Goal: Task Accomplishment & Management: Manage account settings

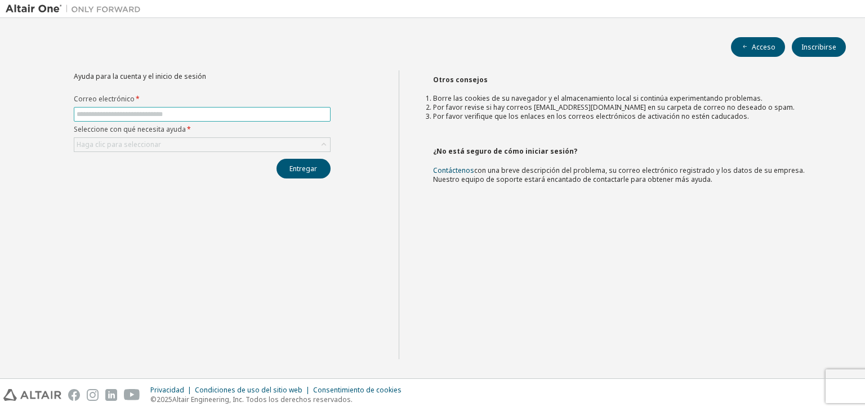
click at [150, 113] on input "text" at bounding box center [202, 114] width 251 height 9
type input "**********"
click at [151, 144] on font "Haga clic para seleccionar" at bounding box center [119, 145] width 84 height 10
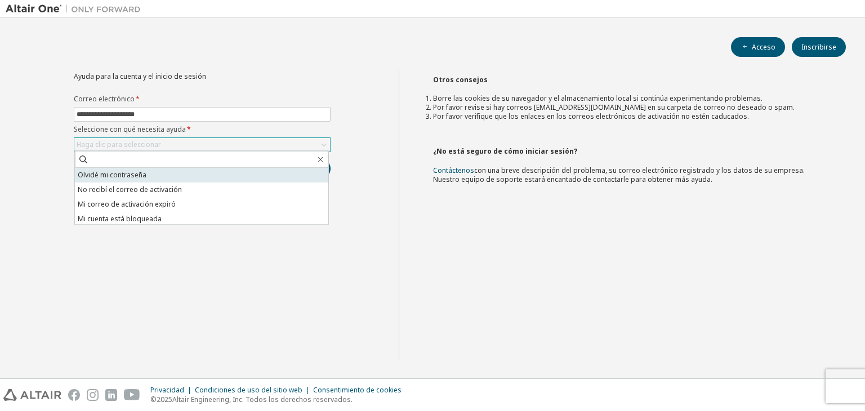
click at [154, 178] on li "Olvidé mi contraseña" at bounding box center [201, 175] width 253 height 15
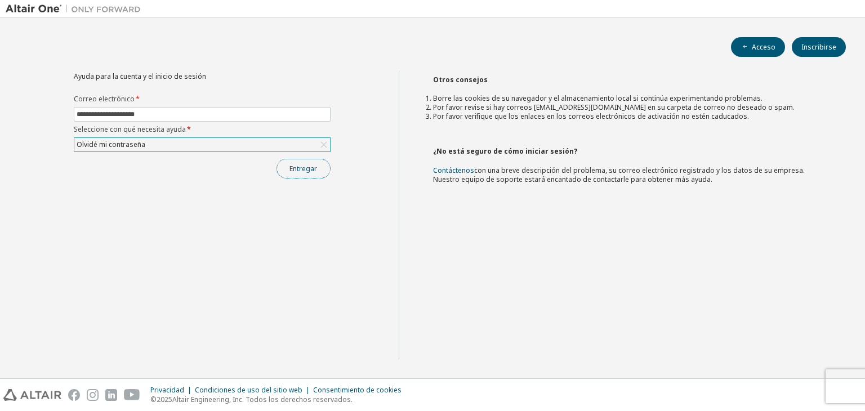
click at [320, 160] on button "Entregar" at bounding box center [303, 169] width 54 height 20
click at [174, 110] on input "text" at bounding box center [202, 114] width 251 height 9
type input "**********"
click at [151, 141] on font "Haga clic para seleccionar" at bounding box center [119, 145] width 84 height 10
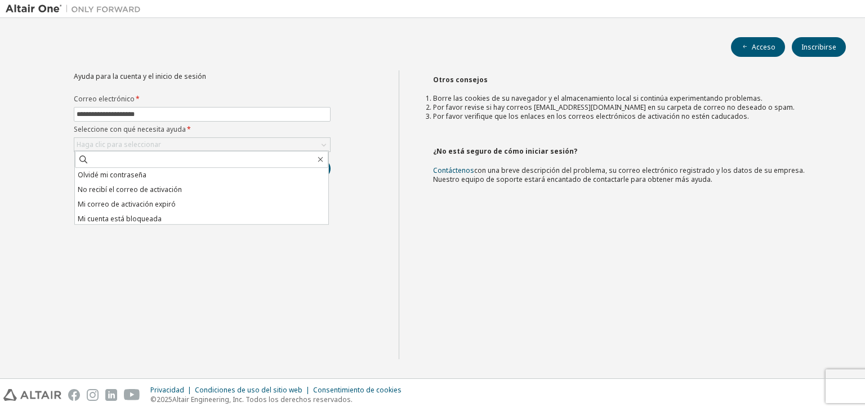
click at [126, 178] on font "Olvidé mi contraseña" at bounding box center [112, 175] width 69 height 10
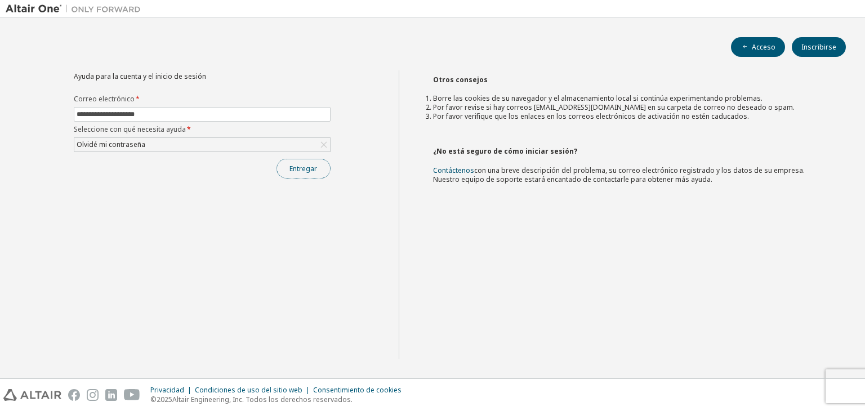
click at [293, 160] on button "Entregar" at bounding box center [303, 169] width 54 height 20
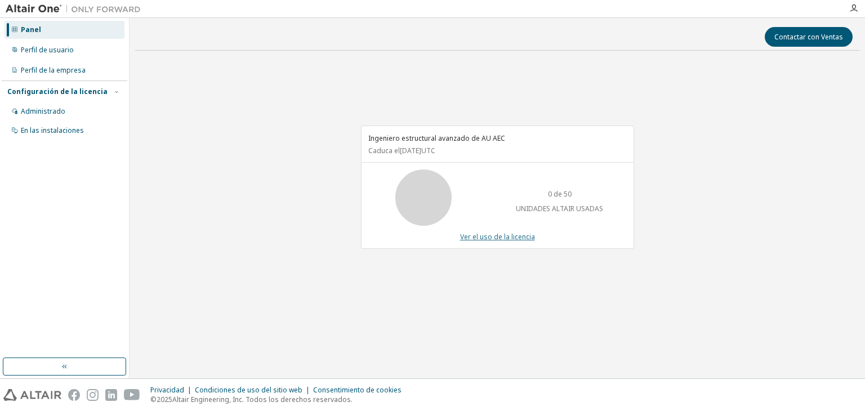
click at [499, 237] on font "Ver el uso de la licencia" at bounding box center [497, 237] width 75 height 10
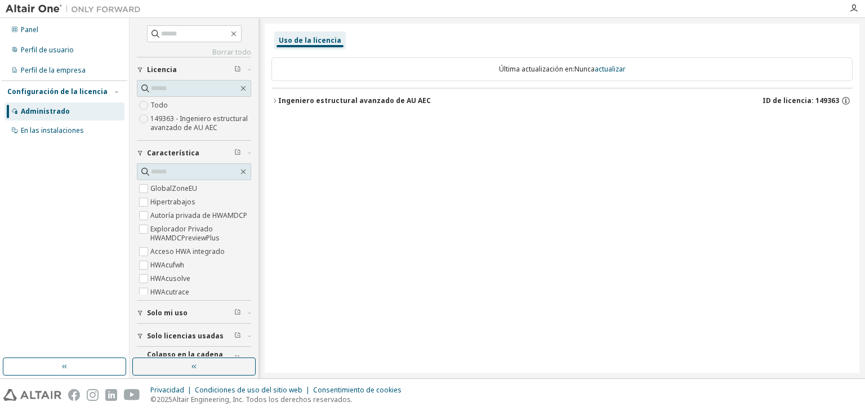
click at [280, 102] on font "Ingeniero estructural avanzado de AU AEC" at bounding box center [354, 101] width 153 height 10
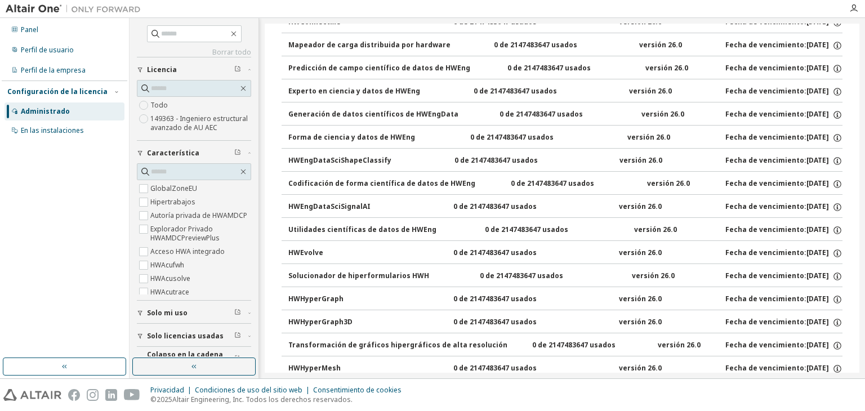
scroll to position [450, 0]
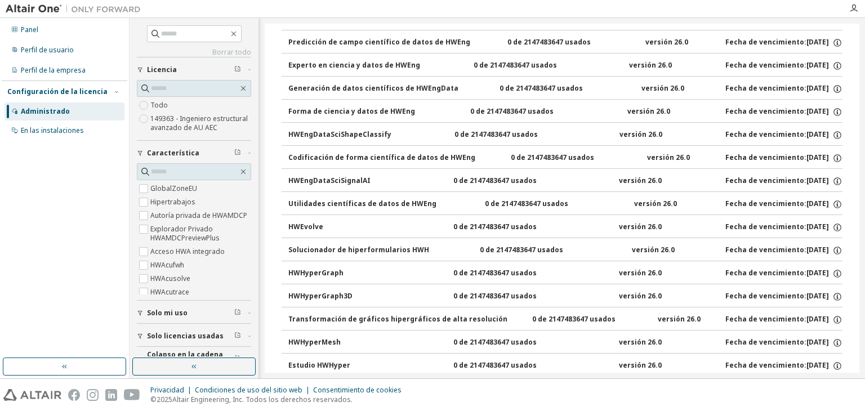
click at [323, 341] on font "HWHyperMesh" at bounding box center [314, 342] width 52 height 10
click at [328, 339] on font "HWHyperMesh" at bounding box center [314, 342] width 52 height 10
click at [482, 339] on font "0 de 2147483647 usados" at bounding box center [494, 342] width 83 height 10
click at [482, 338] on font "0 de 2147483647 usados" at bounding box center [494, 342] width 83 height 10
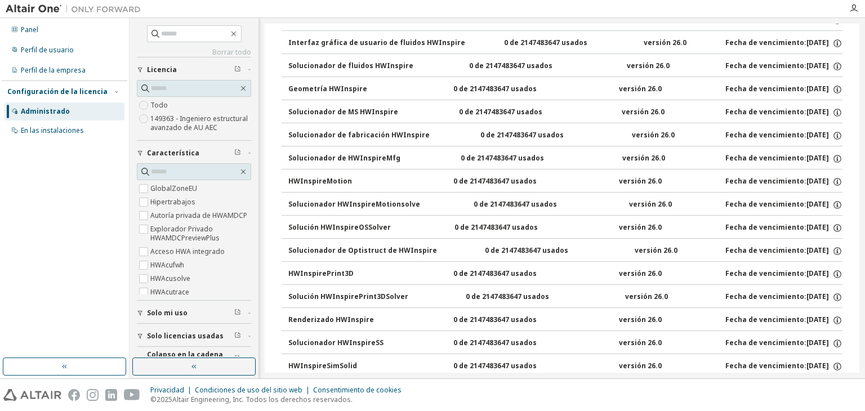
scroll to position [1126, 0]
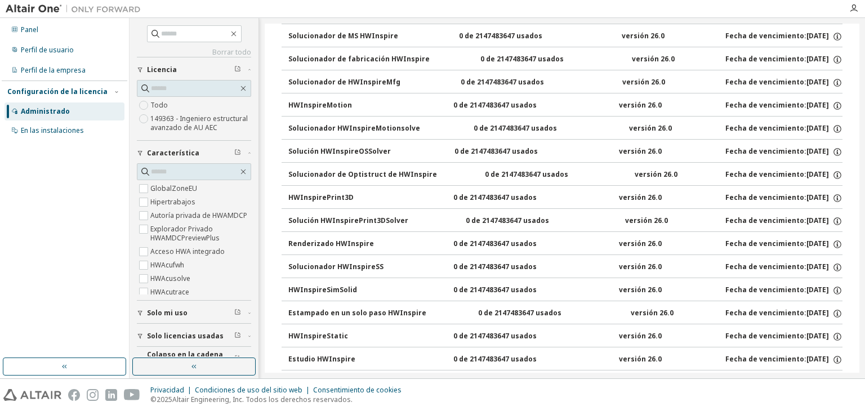
click at [430, 324] on button "HWInspireStatic 0 de 2147483647 usados versión 26.0 Fecha de vencimiento: 16/09…" at bounding box center [565, 336] width 554 height 25
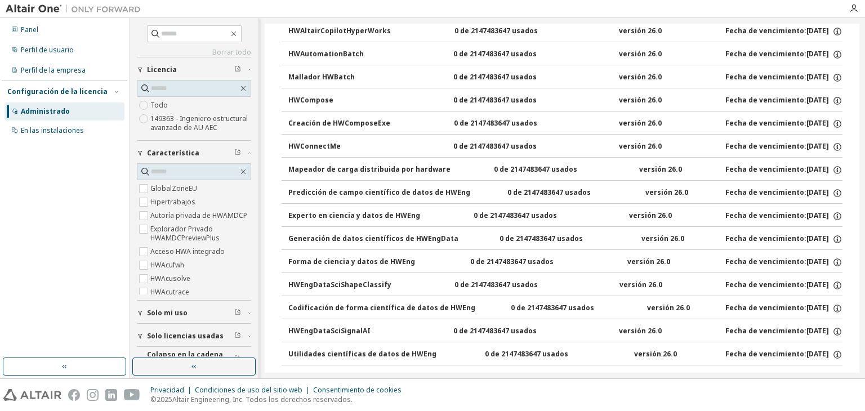
scroll to position [37, 0]
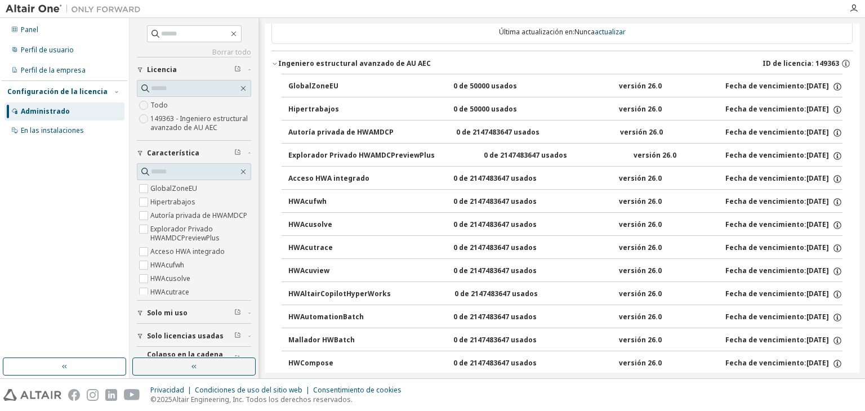
click at [169, 341] on font "Solo licencias usadas" at bounding box center [185, 336] width 77 height 10
click at [165, 317] on font "Solo mi uso" at bounding box center [167, 313] width 41 height 10
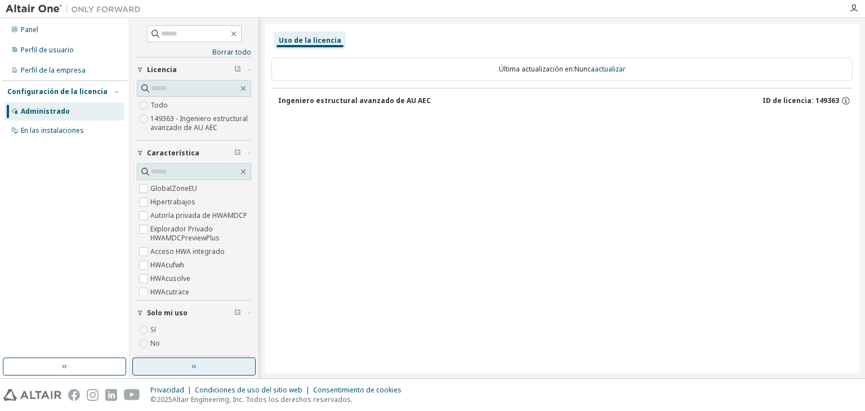
scroll to position [0, 0]
click at [165, 363] on button "button" at bounding box center [193, 366] width 123 height 18
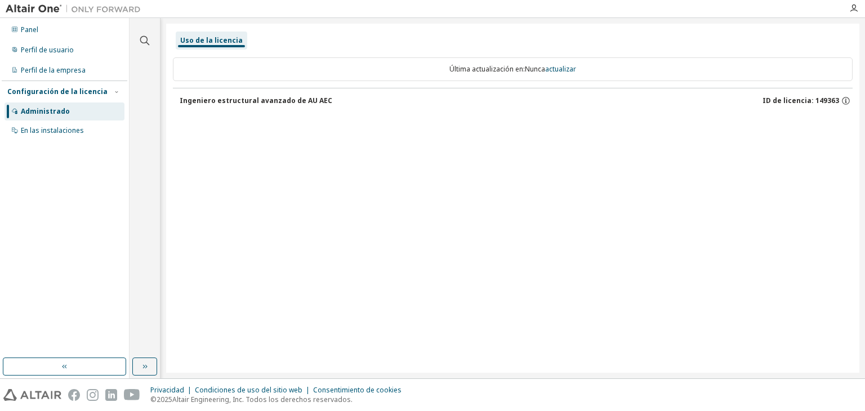
click at [779, 100] on font "ID de licencia: 149363" at bounding box center [800, 101] width 77 height 10
click at [843, 99] on icon "button" at bounding box center [845, 101] width 10 height 10
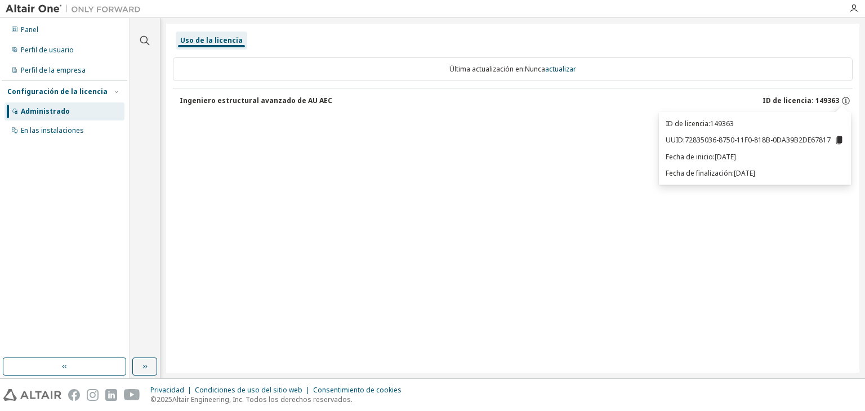
click at [842, 140] on icon at bounding box center [839, 140] width 6 height 8
click at [74, 127] on font "En las instalaciones" at bounding box center [52, 131] width 63 height 10
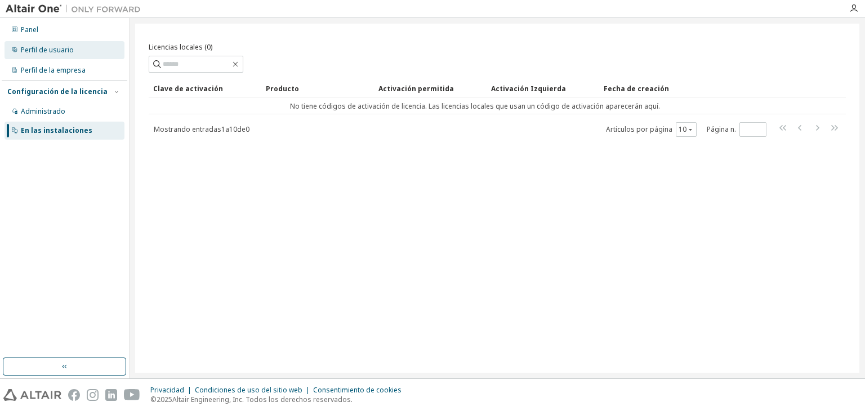
click at [49, 54] on font "Perfil de usuario" at bounding box center [47, 50] width 53 height 10
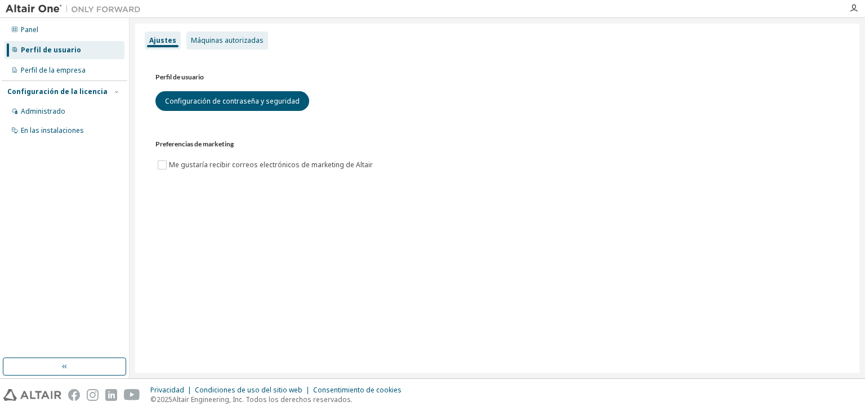
click at [231, 41] on font "Máquinas autorizadas" at bounding box center [227, 40] width 73 height 10
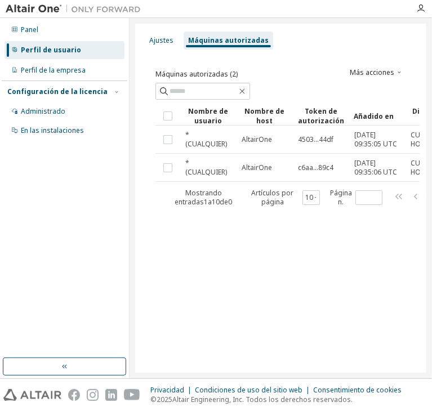
drag, startPoint x: 375, startPoint y: 239, endPoint x: 401, endPoint y: 239, distance: 25.9
click at [408, 236] on div "Máquinas autorizadas (2) Más acciones Generar código de autorización Claro Carg…" at bounding box center [281, 143] width 278 height 185
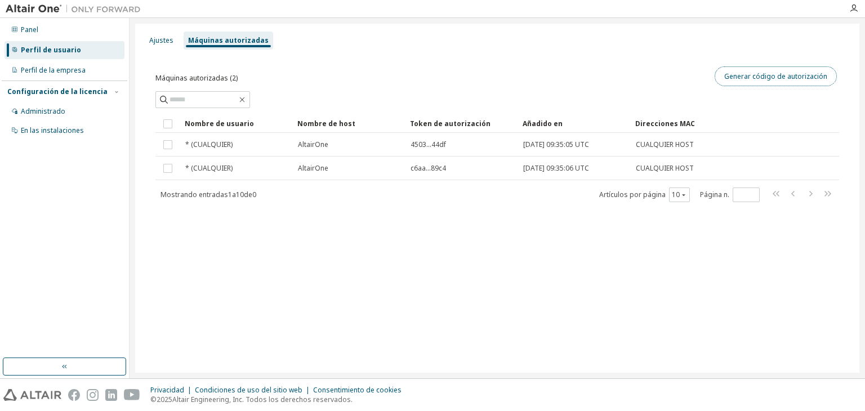
click at [745, 77] on font "Generar código de autorización" at bounding box center [775, 76] width 103 height 10
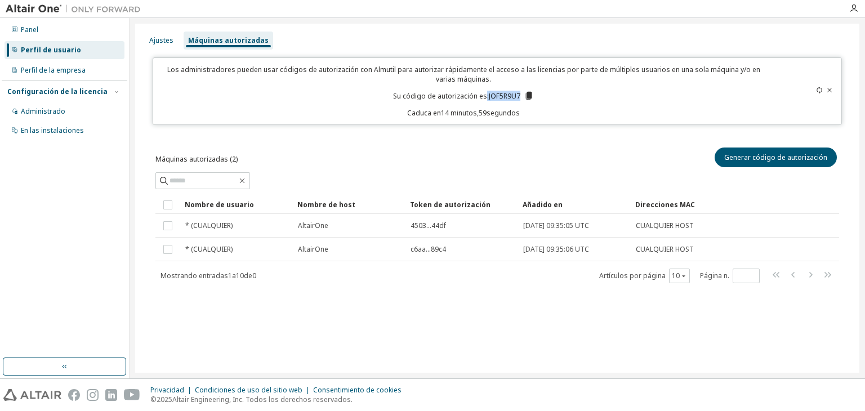
drag, startPoint x: 486, startPoint y: 98, endPoint x: 519, endPoint y: 101, distance: 33.4
click at [519, 101] on div "Los administradores pueden usar códigos de autorización con Almutil para autori…" at bounding box center [463, 91] width 607 height 53
click at [527, 95] on icon at bounding box center [529, 96] width 6 height 8
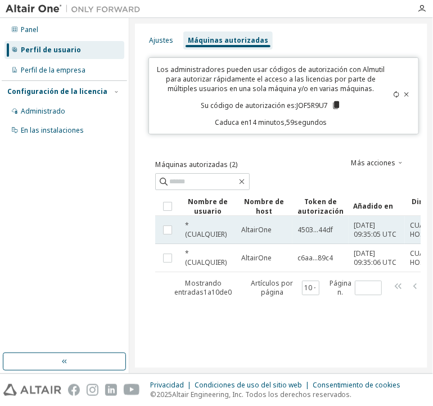
click at [324, 231] on font "4503...44df" at bounding box center [315, 230] width 35 height 10
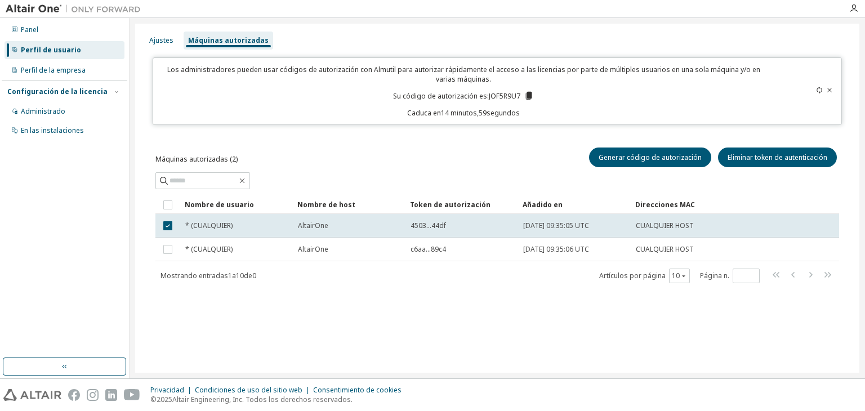
click at [200, 250] on font "* (CUALQUIER)" at bounding box center [208, 249] width 47 height 10
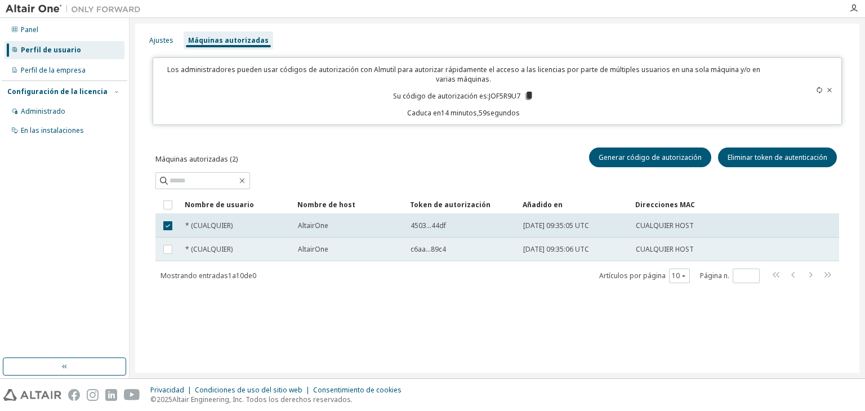
click at [431, 253] on font "c6aa...89c4" at bounding box center [427, 249] width 35 height 10
click at [226, 254] on td "* (CUALQUIER)" at bounding box center [236, 250] width 113 height 24
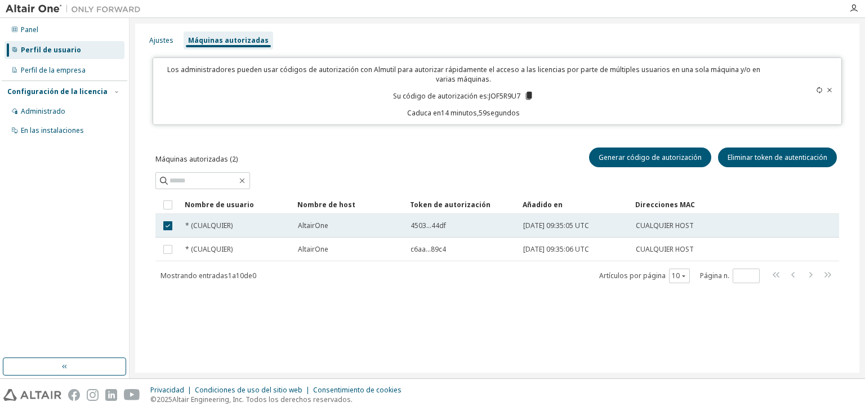
drag, startPoint x: 222, startPoint y: 240, endPoint x: 217, endPoint y: 221, distance: 20.2
click at [217, 221] on td "* (CUALQUIER)" at bounding box center [236, 226] width 113 height 24
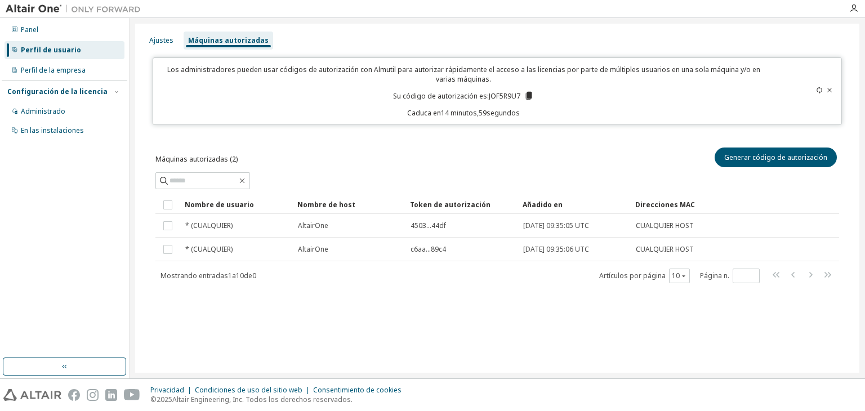
click at [559, 141] on div "Máquinas autorizadas (2) Generar código de autorización Claro Carga Ahorrar Gua…" at bounding box center [497, 223] width 710 height 182
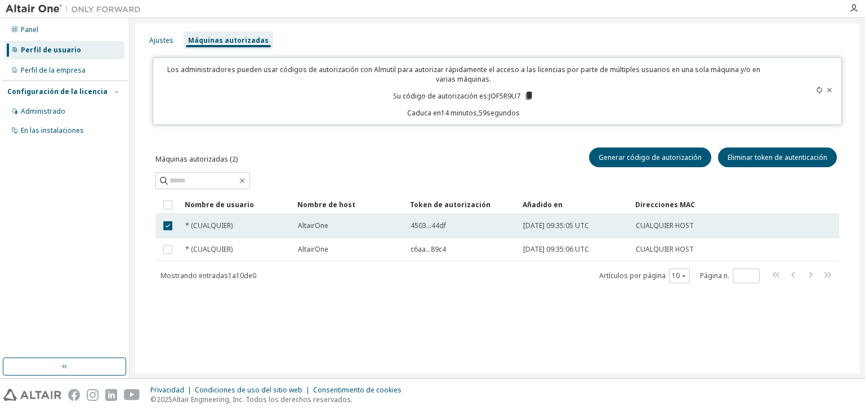
click at [203, 225] on font "* (CUALQUIER)" at bounding box center [208, 226] width 47 height 10
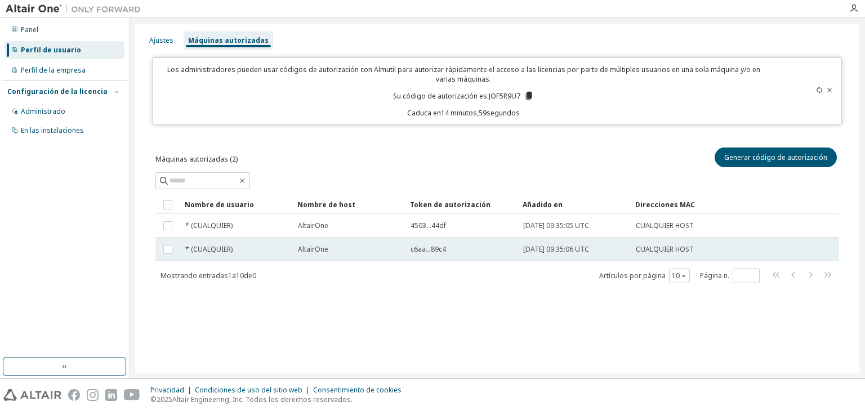
click at [202, 253] on font "* (CUALQUIER)" at bounding box center [208, 249] width 47 height 10
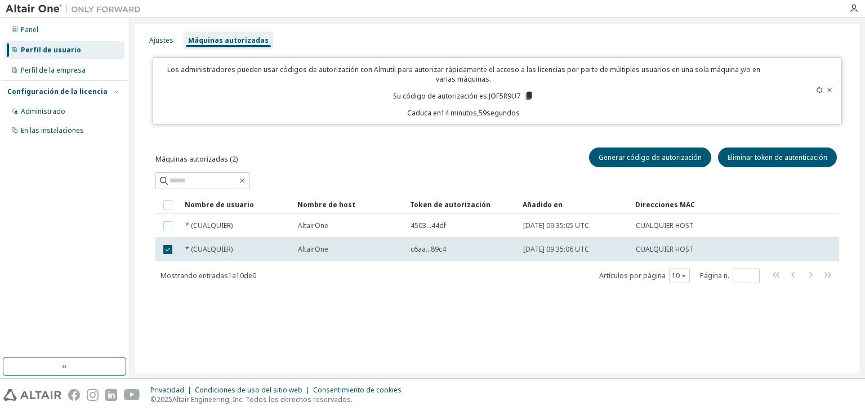
click at [230, 206] on font "Nombre de usuario" at bounding box center [219, 205] width 69 height 10
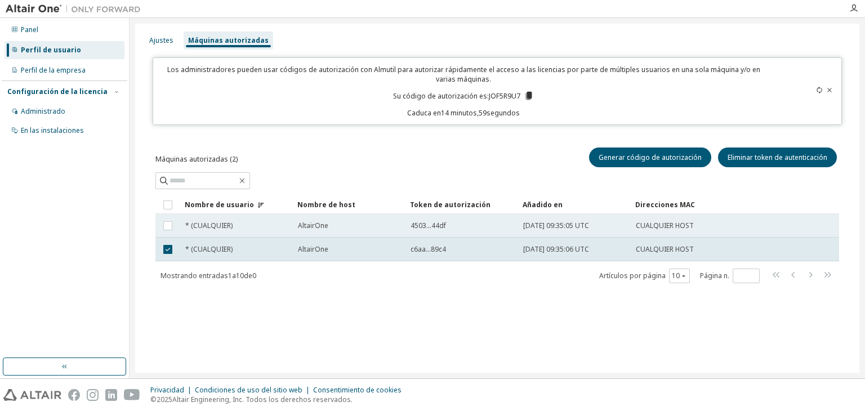
click at [313, 234] on td "AltairOne" at bounding box center [349, 226] width 113 height 24
click at [426, 223] on span "4503...44df" at bounding box center [427, 225] width 35 height 9
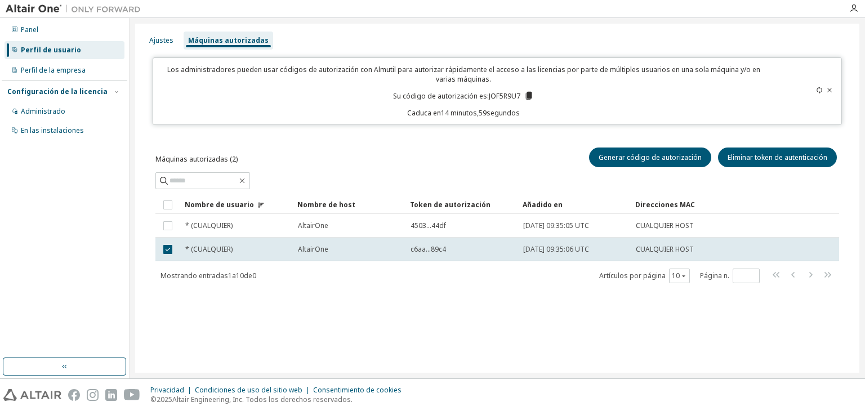
click at [431, 203] on font "Token de autorización" at bounding box center [450, 205] width 80 height 10
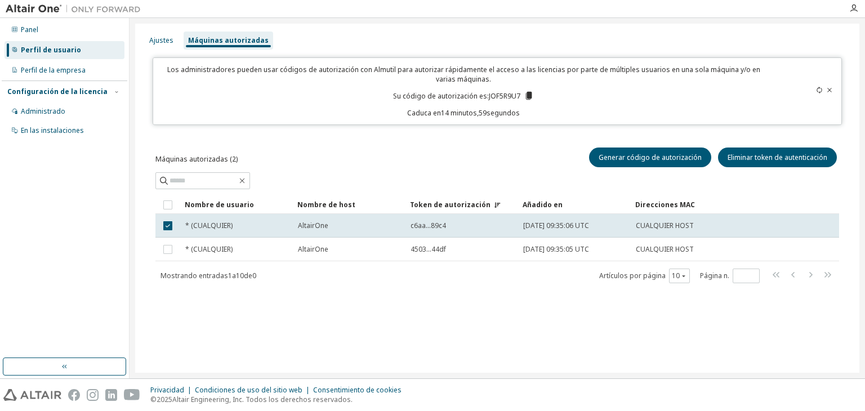
click at [431, 203] on font "Token de autorización" at bounding box center [450, 205] width 80 height 10
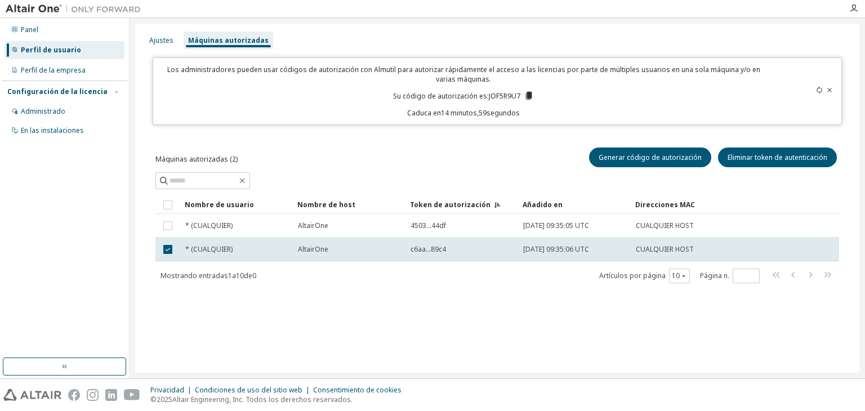
click at [431, 203] on font "Token de autorización" at bounding box center [450, 205] width 80 height 10
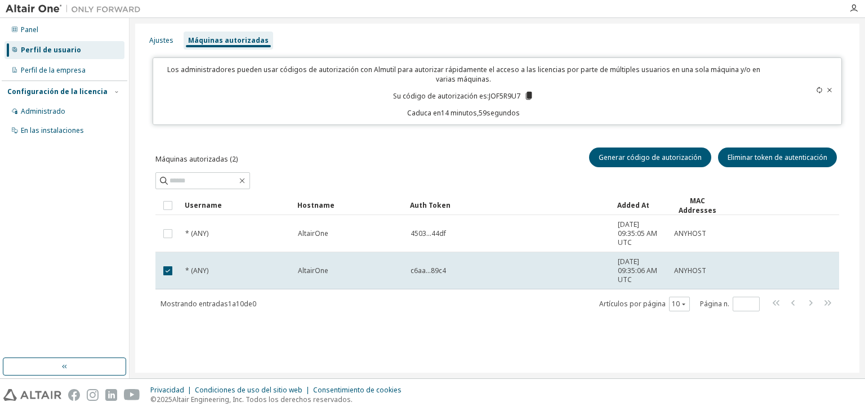
drag, startPoint x: 515, startPoint y: 202, endPoint x: 615, endPoint y: 194, distance: 99.9
click at [416, 199] on table "Username Hostname Auth Token Added At MAC Addresses * (ANY) AltairOne 4503...44…" at bounding box center [496, 242] width 683 height 93
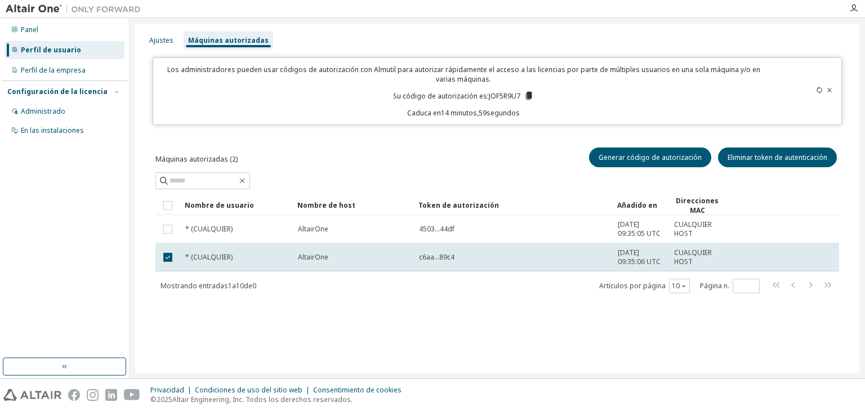
click at [831, 91] on icon at bounding box center [829, 90] width 5 height 4
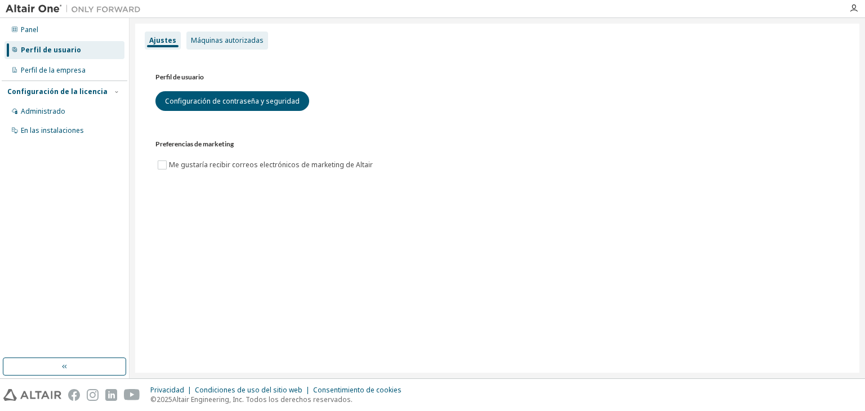
click at [200, 36] on font "Máquinas autorizadas" at bounding box center [227, 40] width 73 height 10
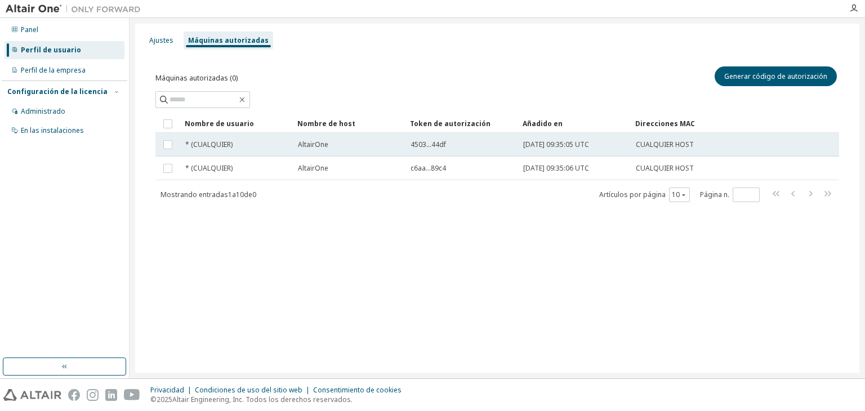
click at [221, 146] on font "* (CUALQUIER)" at bounding box center [208, 145] width 47 height 10
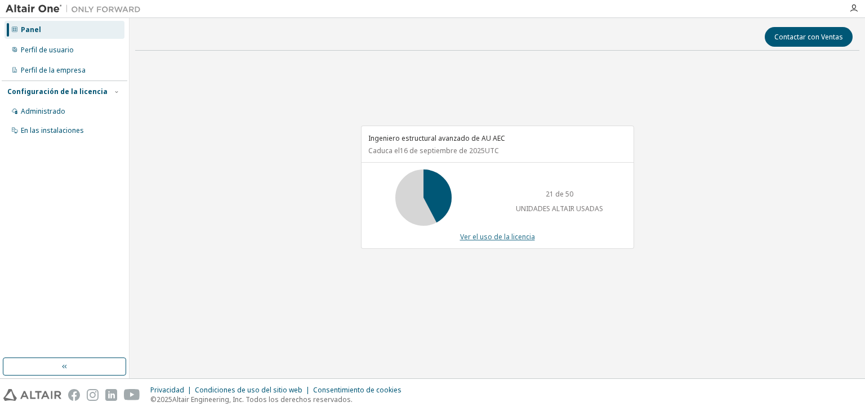
click at [493, 237] on font "Ver el uso de la licencia" at bounding box center [497, 237] width 75 height 10
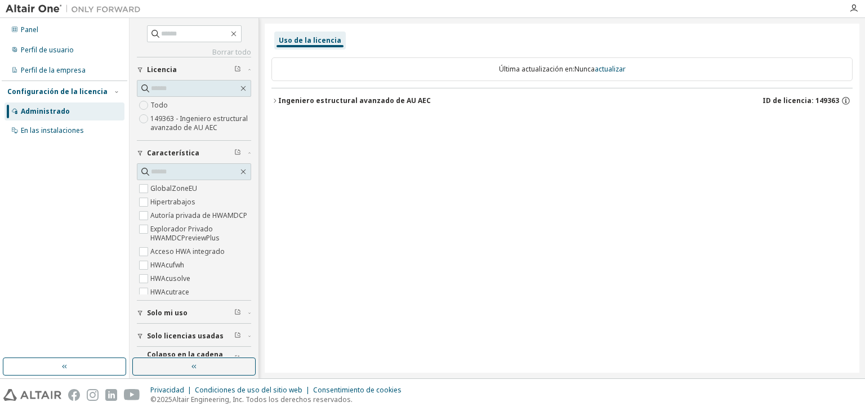
click at [277, 101] on icon "button" at bounding box center [274, 100] width 7 height 7
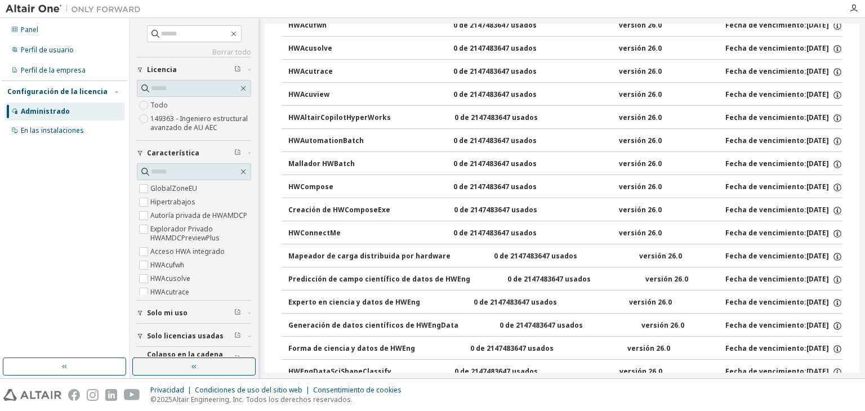
scroll to position [262, 0]
